Goal: Task Accomplishment & Management: Complete application form

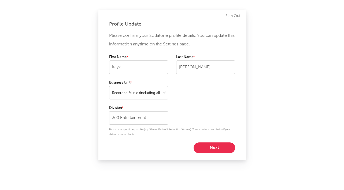
select select "recorded_music"
click at [217, 152] on button "Next" at bounding box center [215, 147] width 42 height 11
select select "marketing"
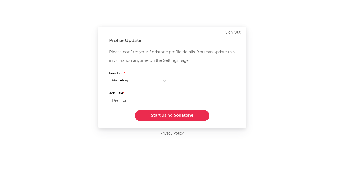
click at [189, 115] on button "Start using Sodatone" at bounding box center [172, 115] width 75 height 11
